Goal: Information Seeking & Learning: Learn about a topic

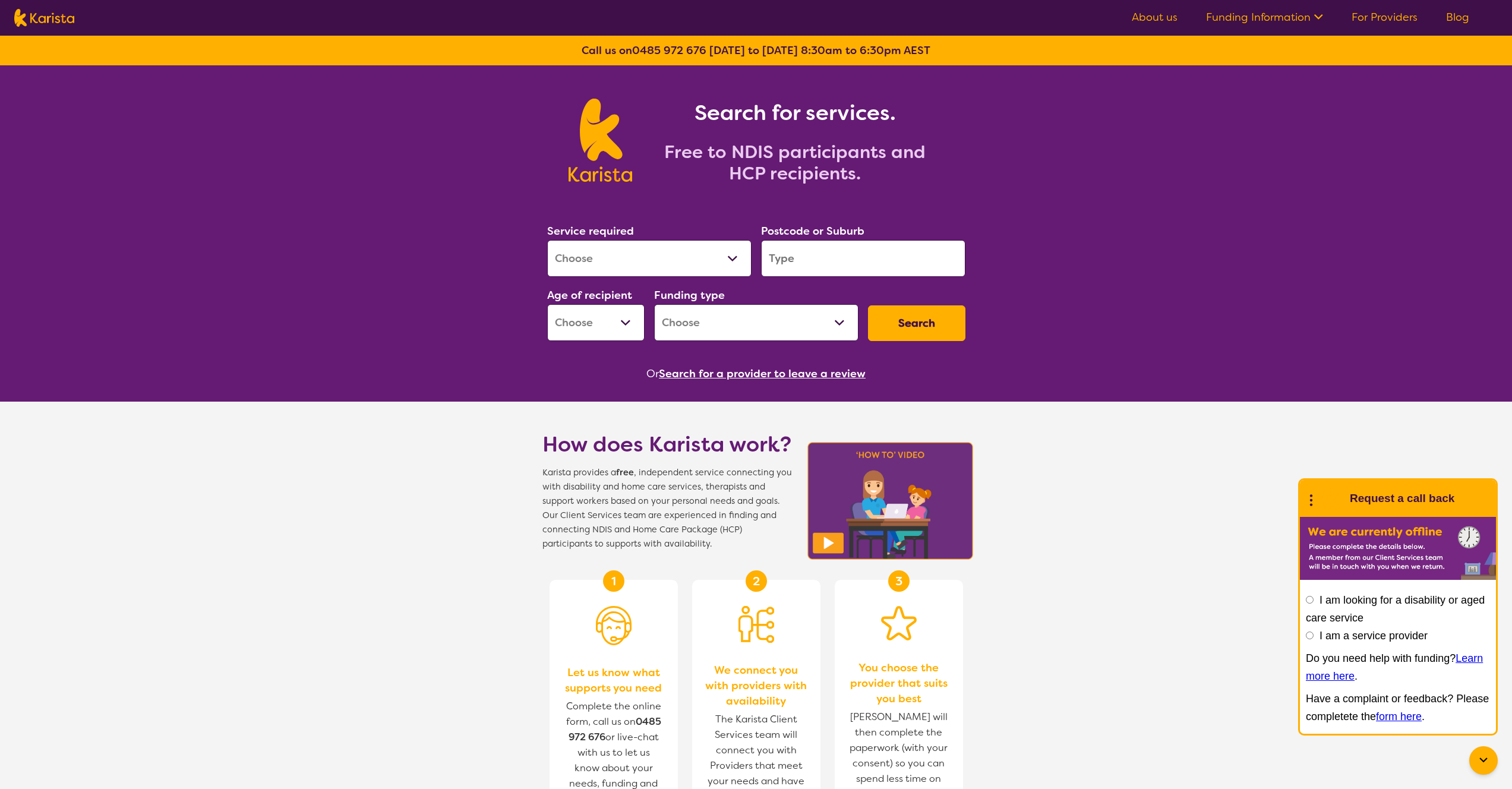
drag, startPoint x: 622, startPoint y: 518, endPoint x: 712, endPoint y: 521, distance: 90.0
click at [712, 521] on span "Karista provides a free , independent service connecting you with disability an…" at bounding box center [667, 508] width 250 height 86
click at [714, 517] on span "Karista provides a free , independent service connecting you with disability an…" at bounding box center [667, 508] width 250 height 86
drag, startPoint x: 714, startPoint y: 516, endPoint x: 648, endPoint y: 549, distance: 73.8
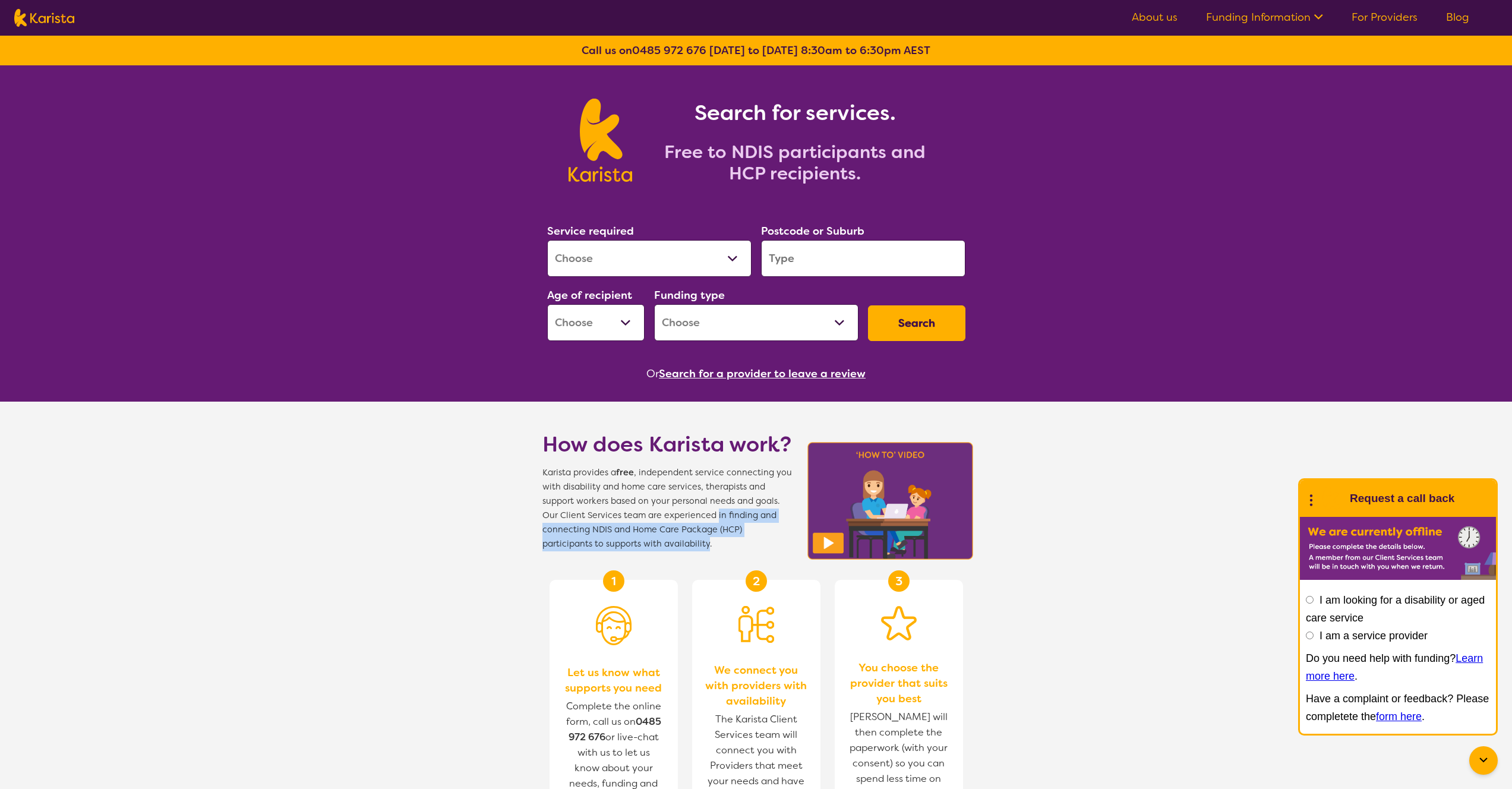
click at [648, 549] on span "Karista provides a free , independent service connecting you with disability an…" at bounding box center [667, 508] width 250 height 86
click at [1171, 20] on link "About us" at bounding box center [1154, 17] width 46 height 14
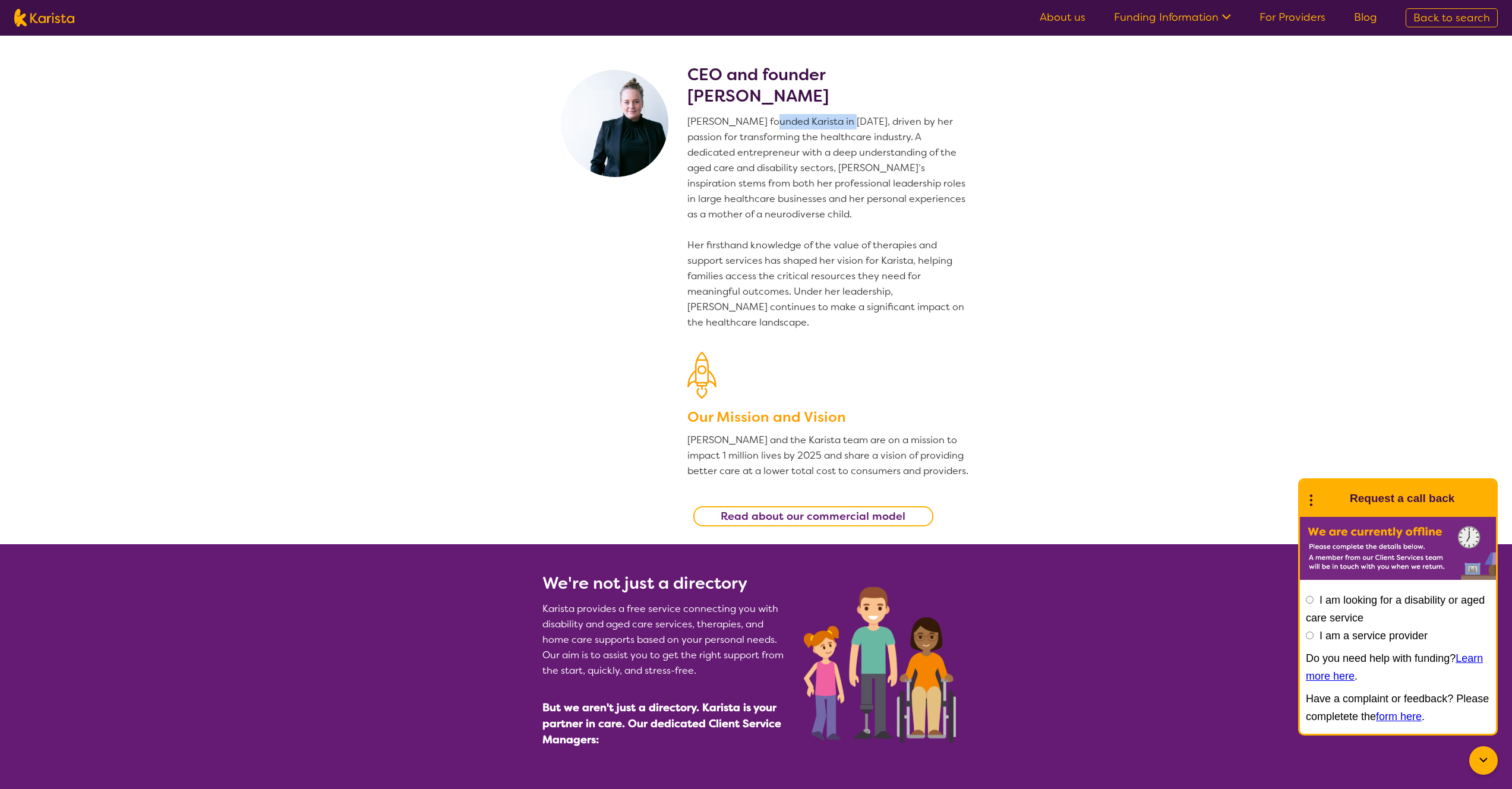
drag, startPoint x: 765, startPoint y: 123, endPoint x: 839, endPoint y: 126, distance: 74.1
click at [839, 126] on p "Danielle founded Karista in 2016, driven by her passion for transforming the he…" at bounding box center [828, 222] width 282 height 216
click at [1287, 450] on section "CEO and founder Danielle Bodinnar Danielle founded Karista in 2016, driven by h…" at bounding box center [756, 290] width 1512 height 508
click at [1185, 17] on link "Funding Information" at bounding box center [1172, 17] width 117 height 14
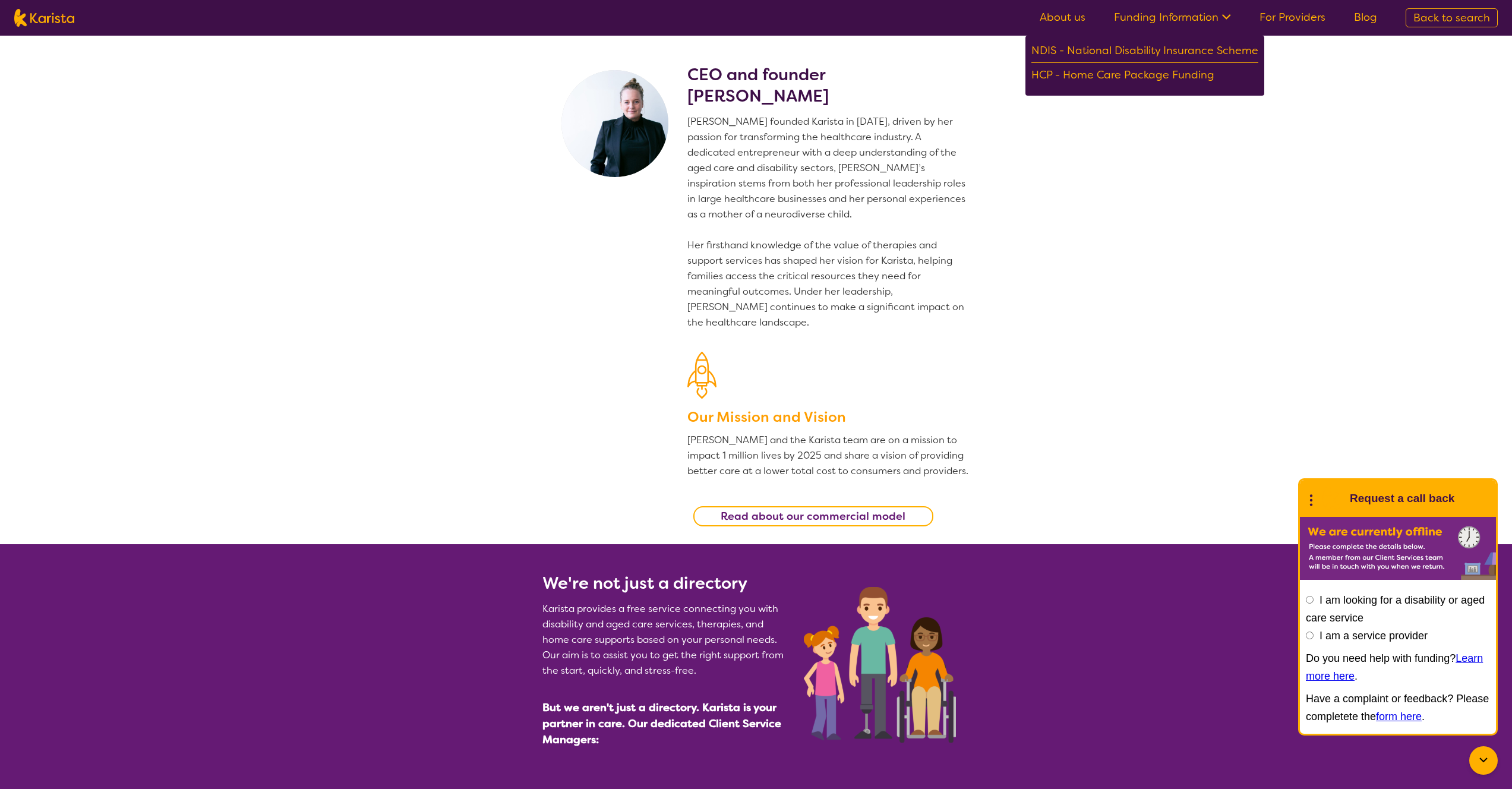
click at [1293, 15] on link "For Providers" at bounding box center [1292, 17] width 66 height 14
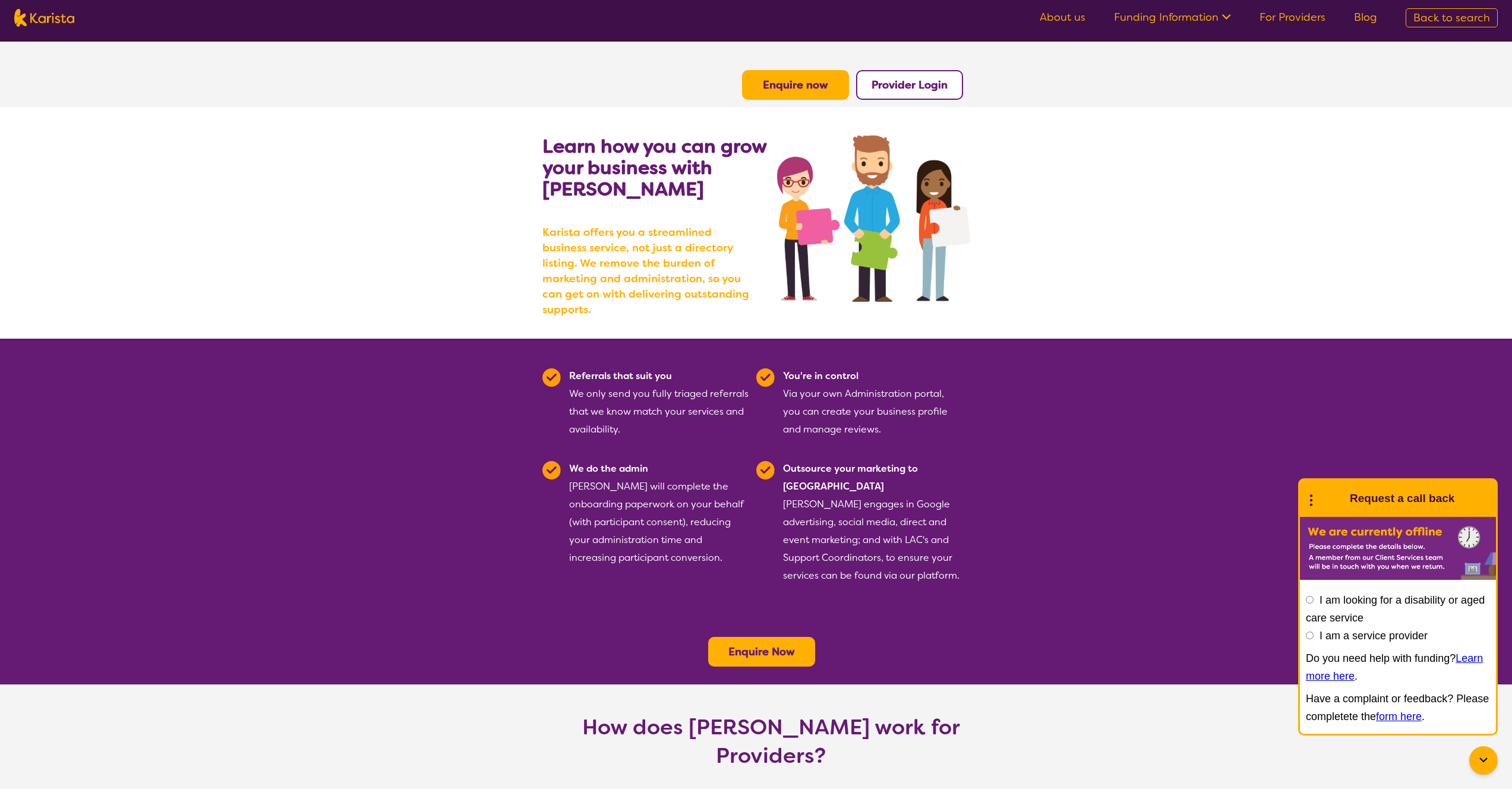
click at [1377, 24] on ul "About us Funding Information NDIS - National Disability Insurance Scheme HCP - …" at bounding box center [1208, 18] width 366 height 19
click at [1356, 19] on link "Blog" at bounding box center [1365, 17] width 23 height 14
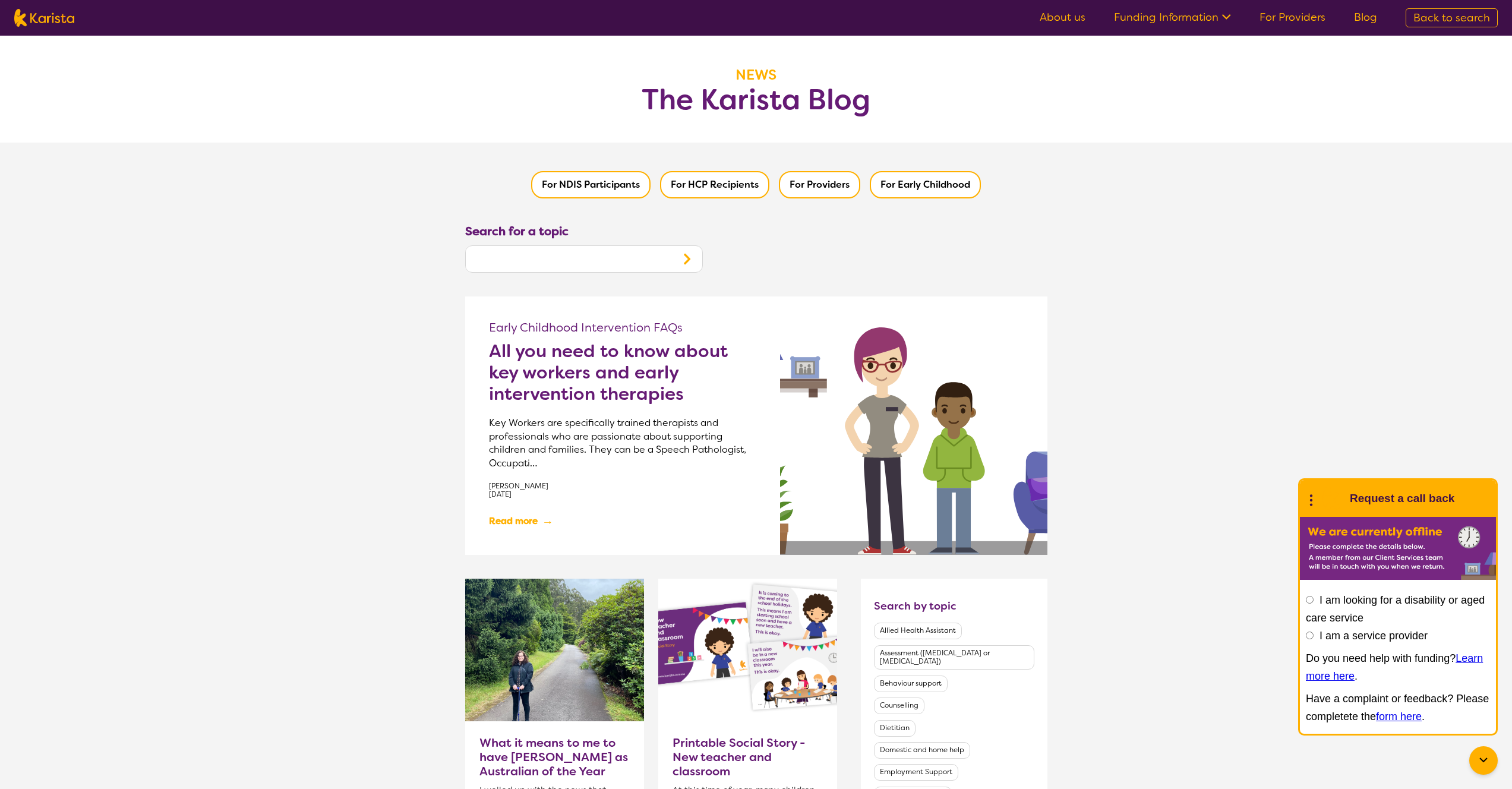
click at [541, 516] on link "Read more →" at bounding box center [519, 521] width 62 height 20
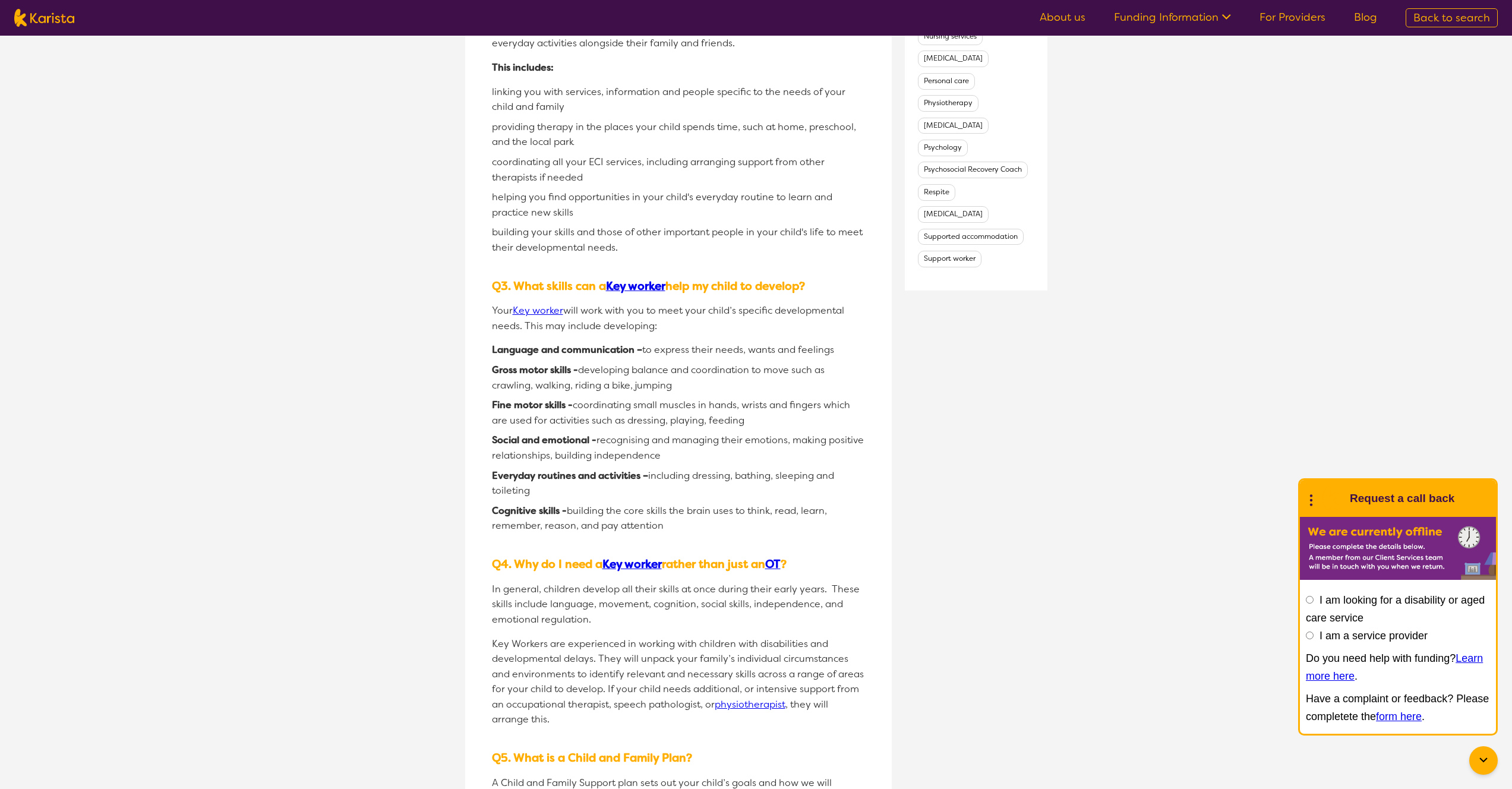
scroll to position [929, 0]
